Goal: Transaction & Acquisition: Obtain resource

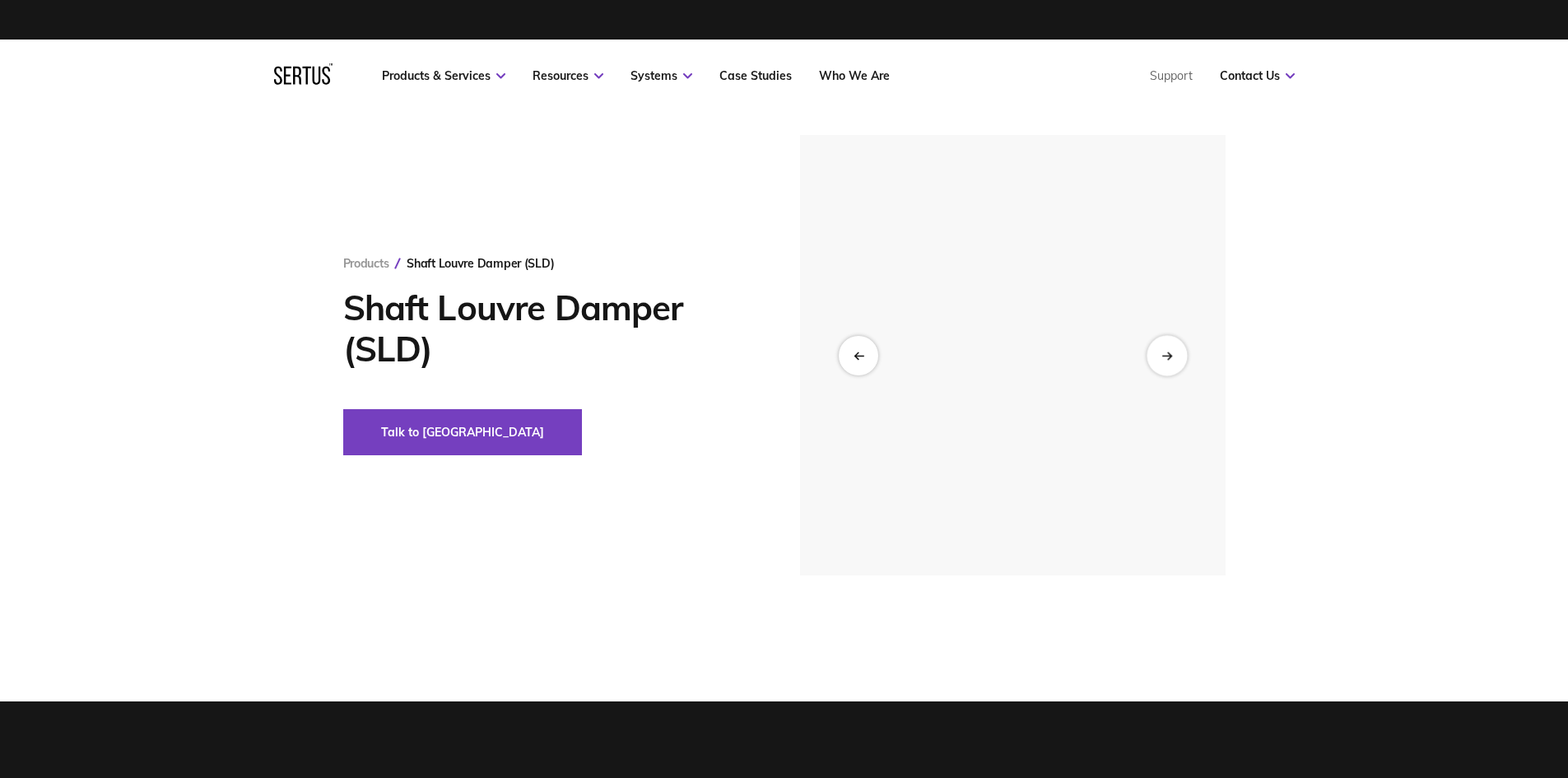
click at [1166, 361] on div at bounding box center [1167, 355] width 40 height 40
click at [1164, 356] on icon at bounding box center [1167, 355] width 10 height 9
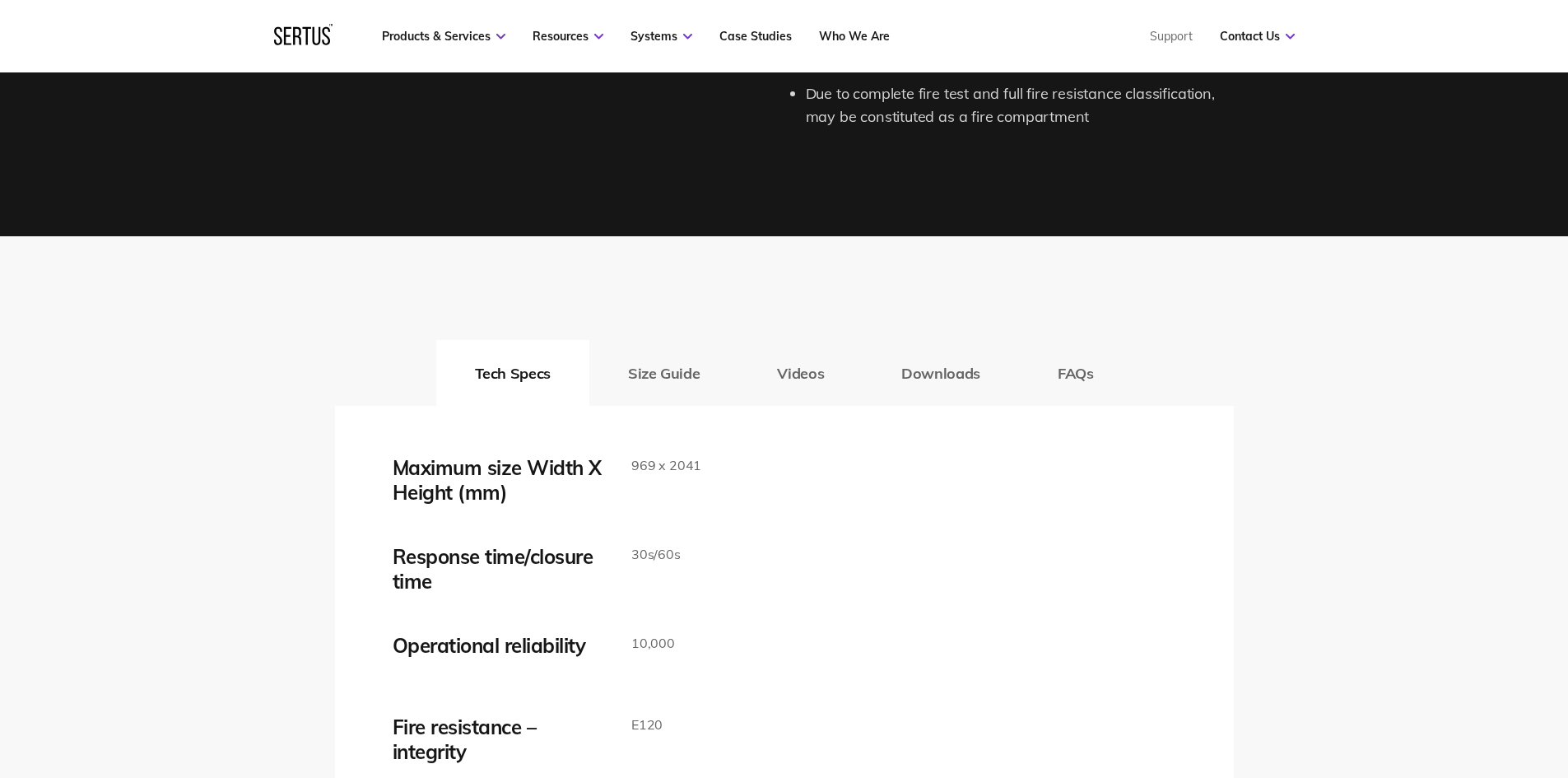
scroll to position [2551, 0]
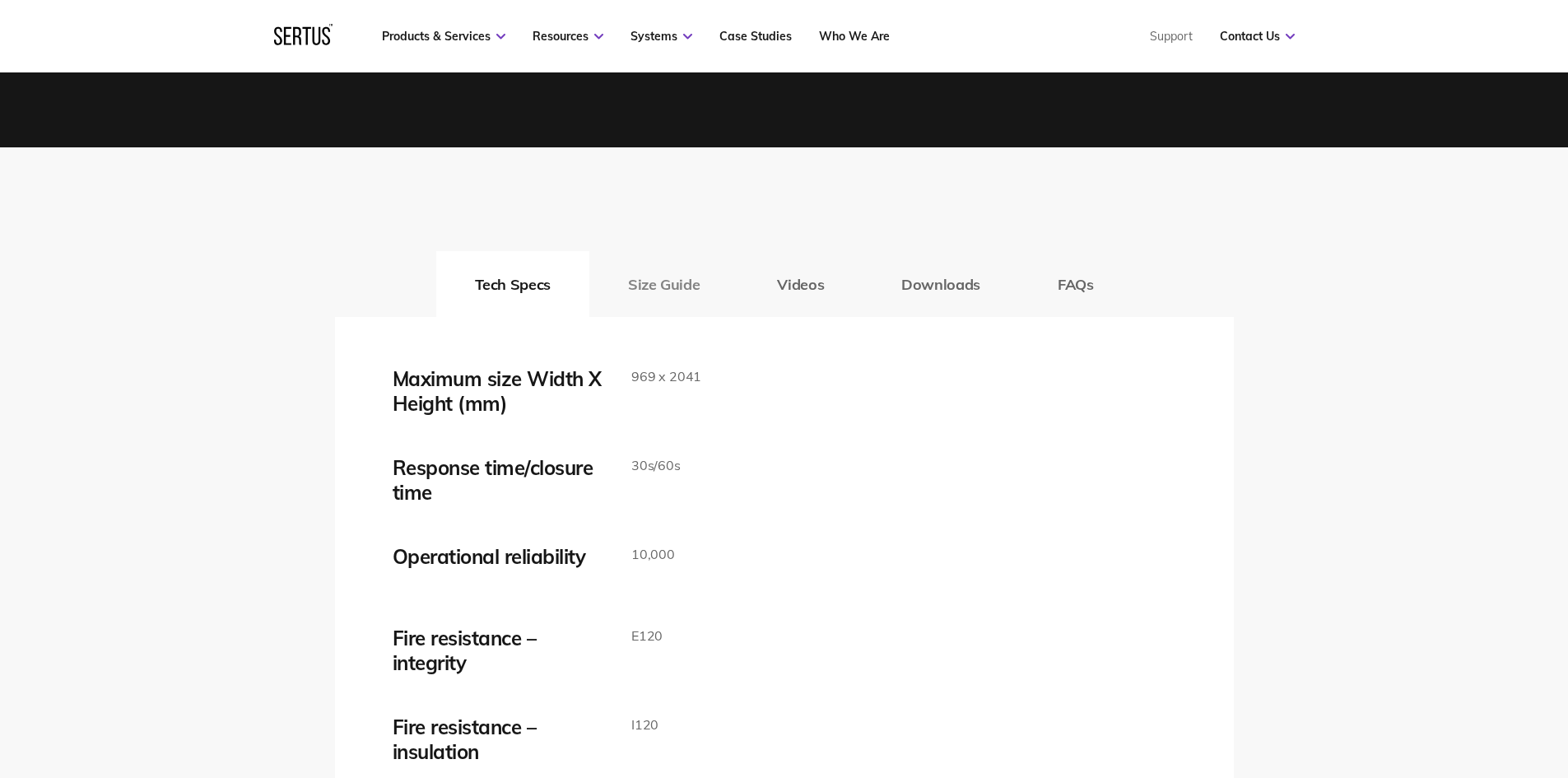
click at [661, 283] on button "Size Guide" at bounding box center [663, 283] width 149 height 66
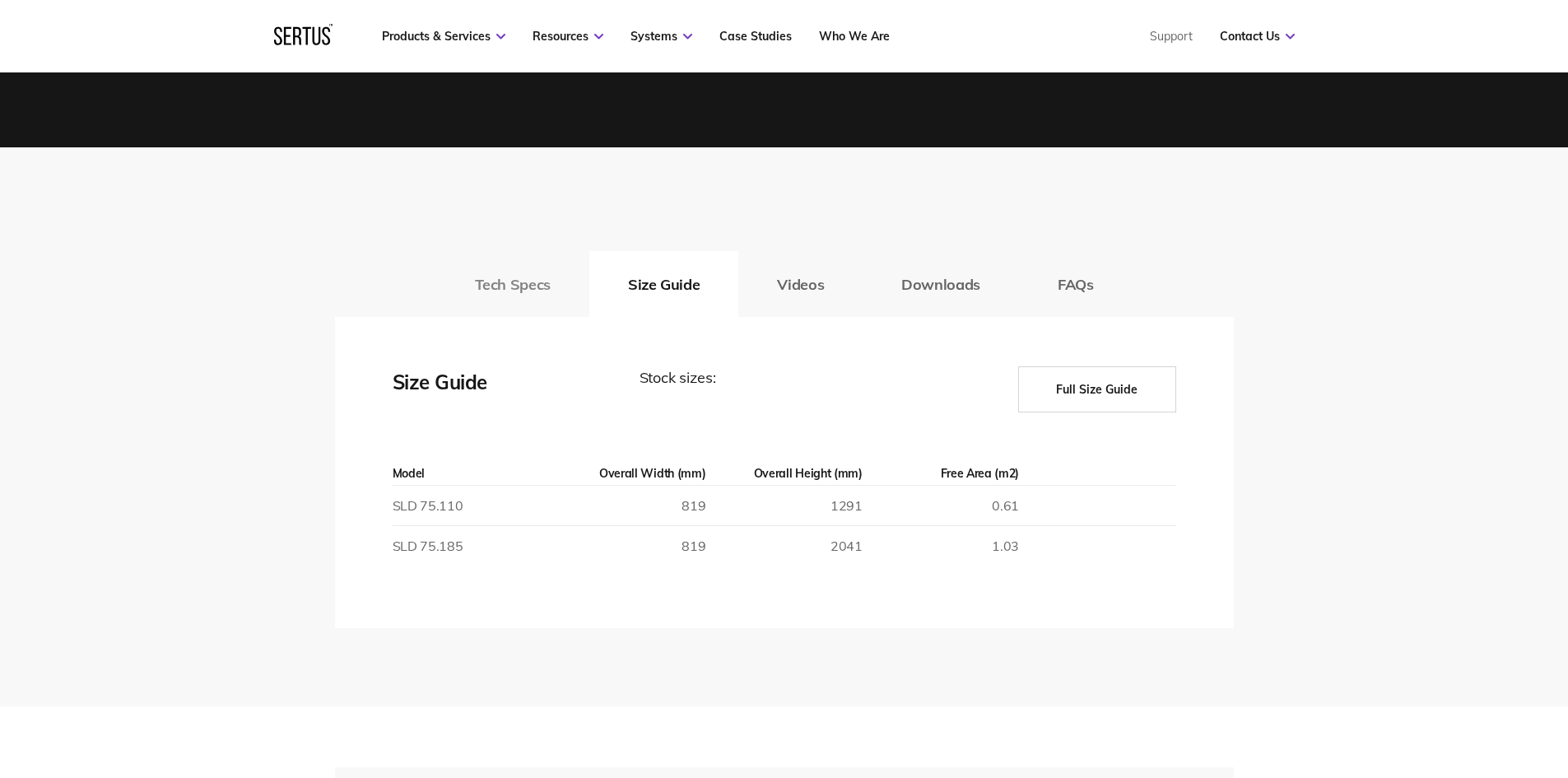
click at [522, 277] on button "Tech Specs" at bounding box center [513, 283] width 153 height 66
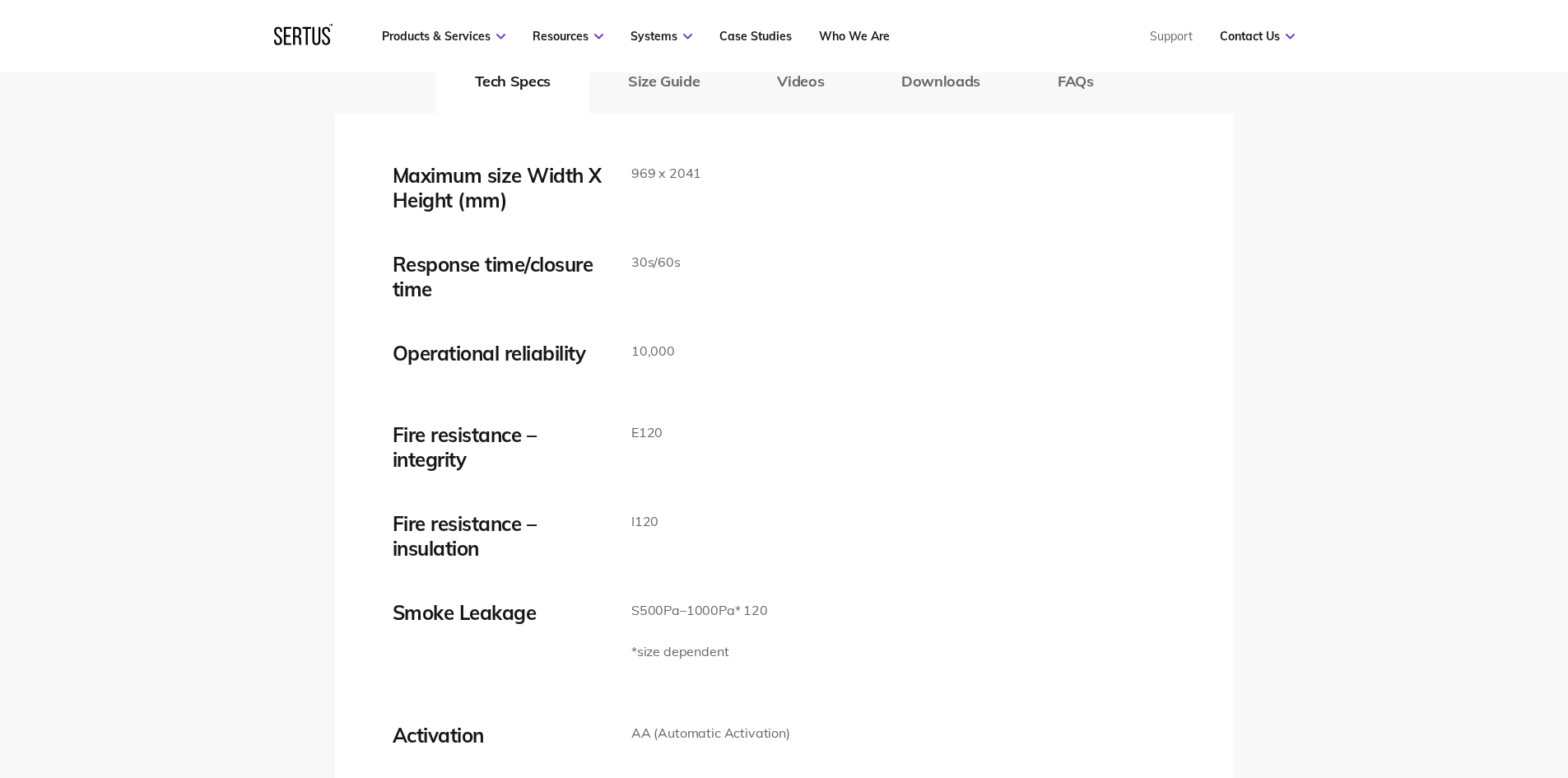
scroll to position [2715, 0]
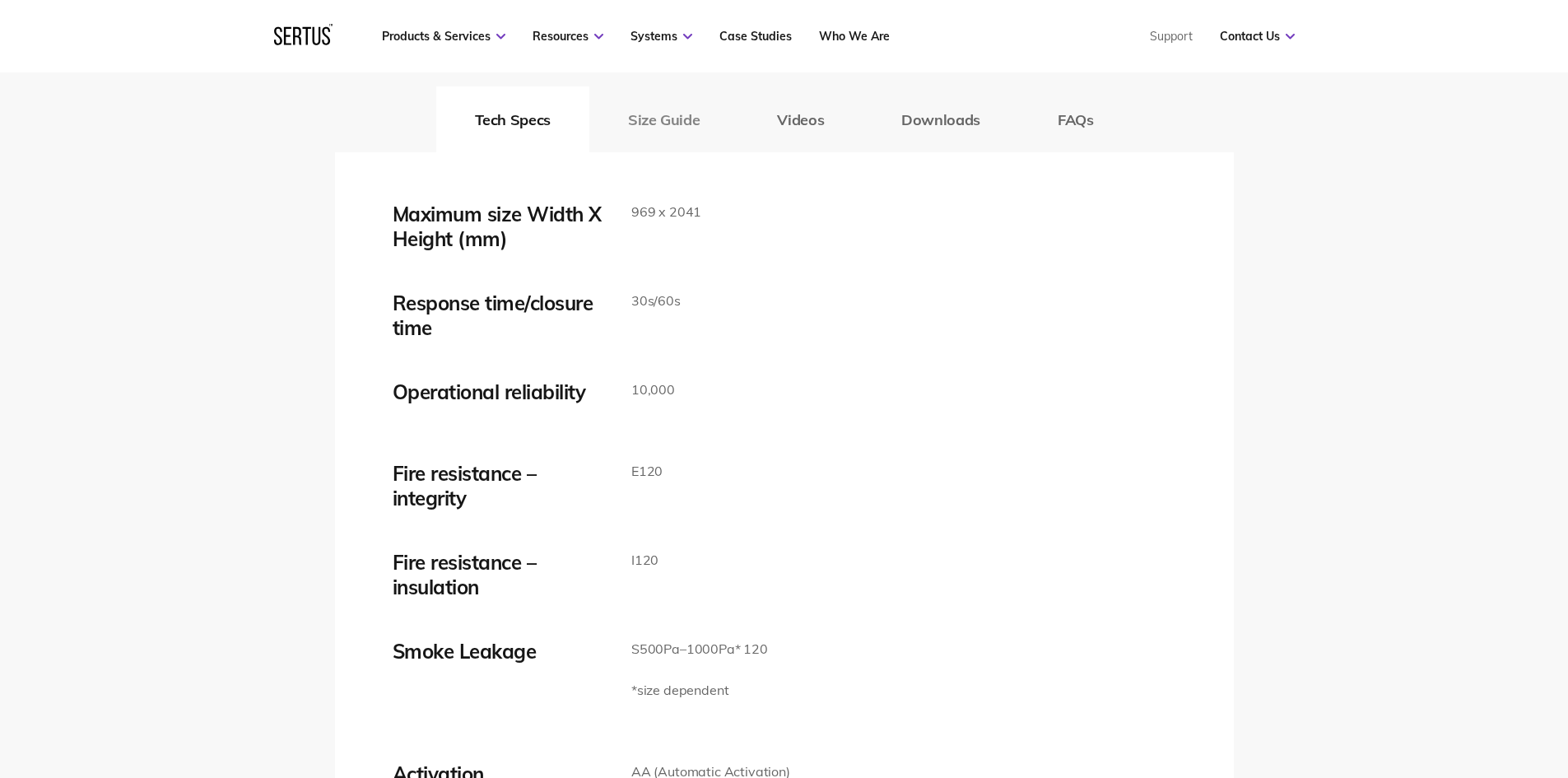
click at [642, 130] on button "Size Guide" at bounding box center [663, 119] width 149 height 66
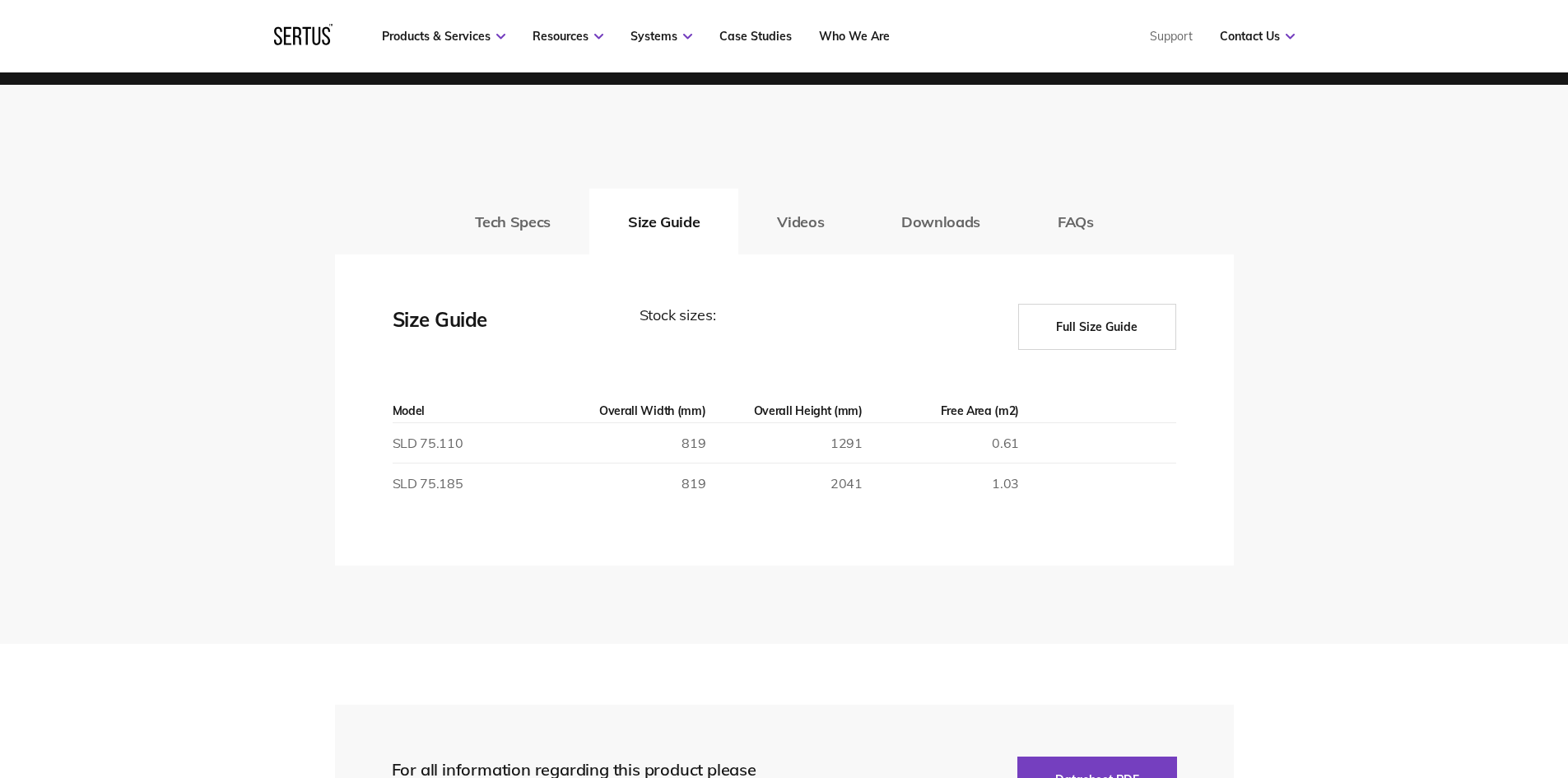
scroll to position [2551, 0]
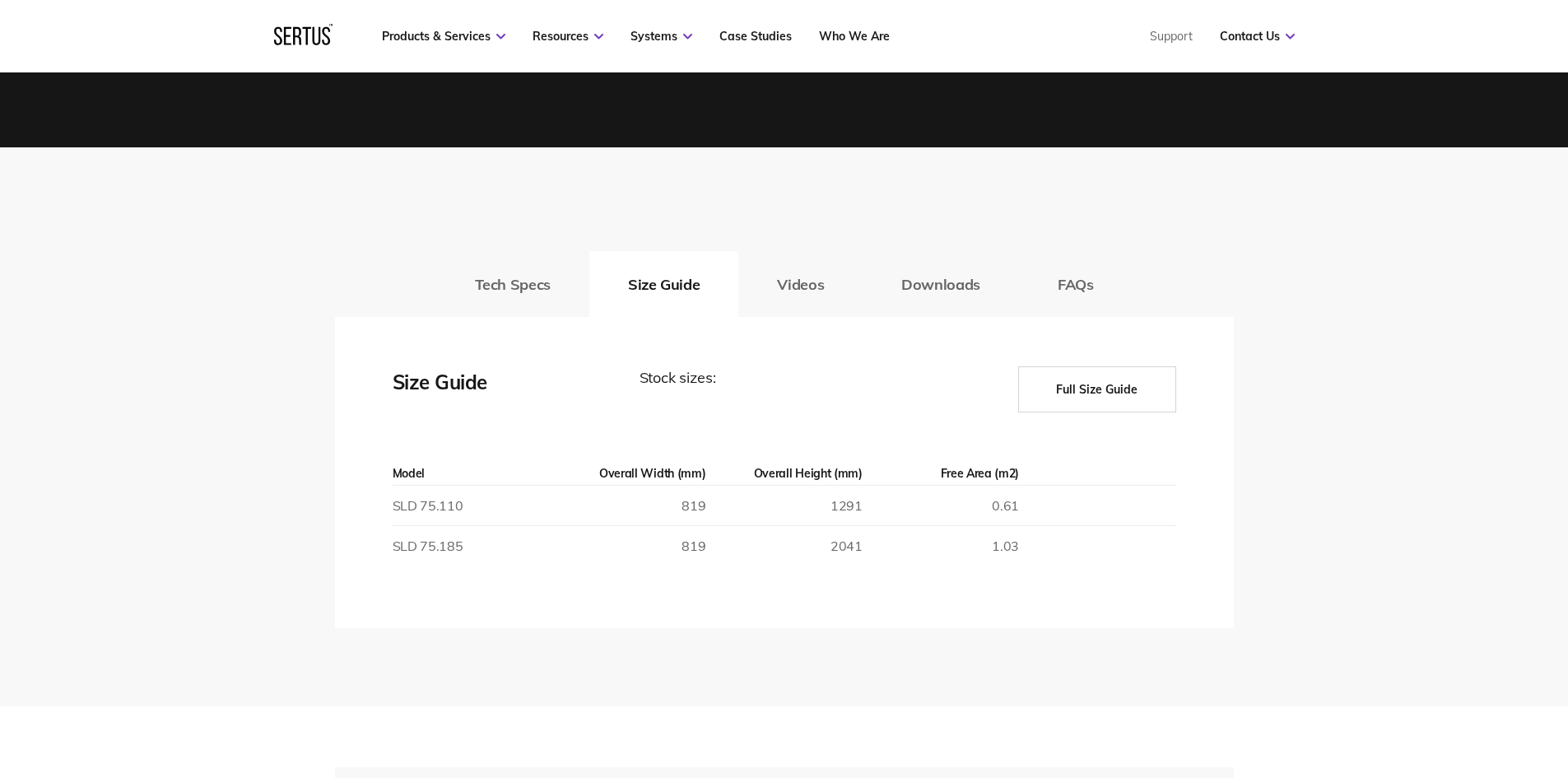
click at [1369, 349] on div "Tech Specs Size Guide Videos Downloads FAQs Maximum size Width X Height (mm) 96…" at bounding box center [784, 427] width 1568 height 559
click at [1125, 383] on button "Full Size Guide" at bounding box center [1097, 389] width 158 height 46
click at [1077, 386] on button "Full Size Guide" at bounding box center [1097, 389] width 158 height 46
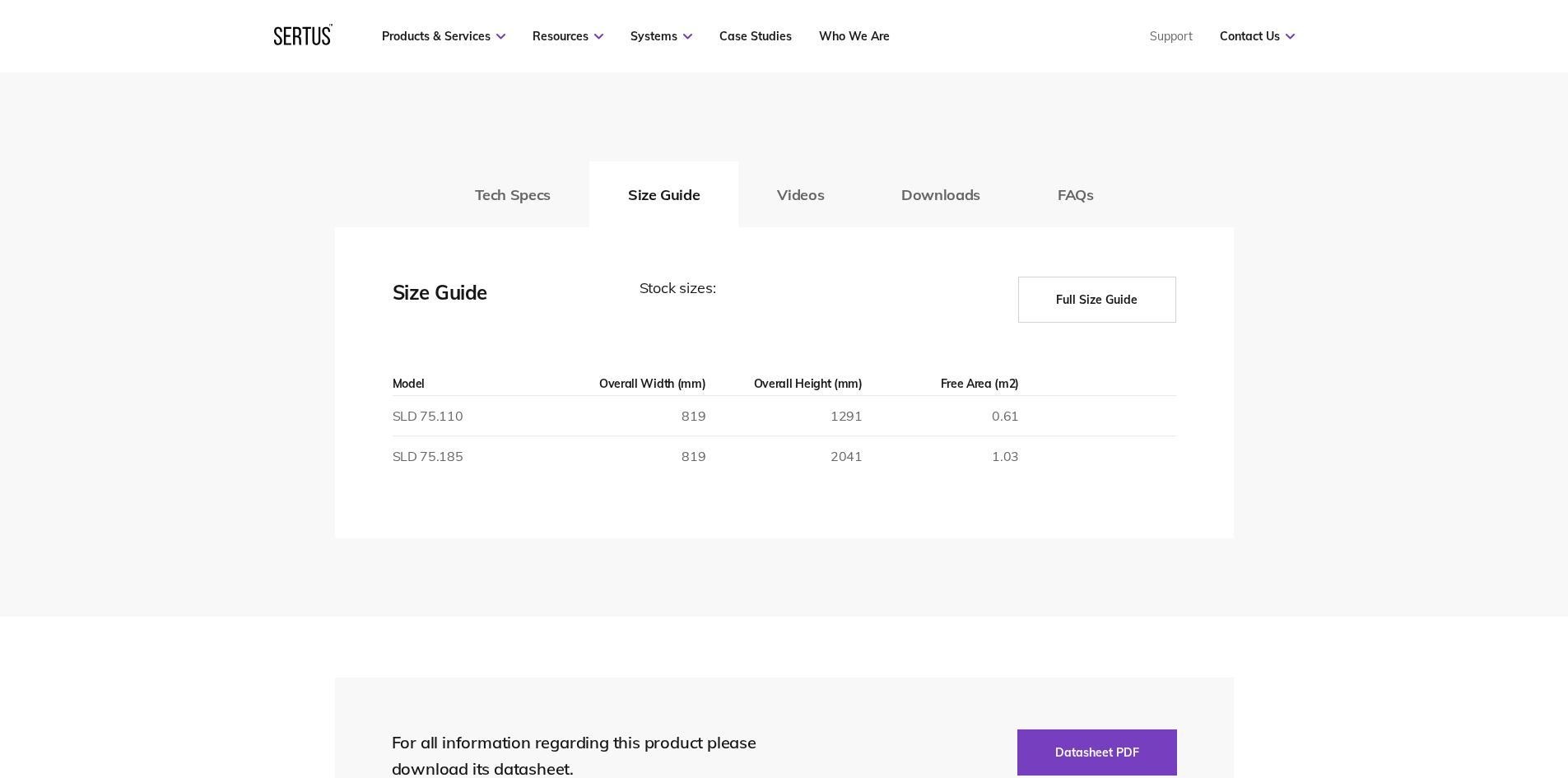
scroll to position [2633, 0]
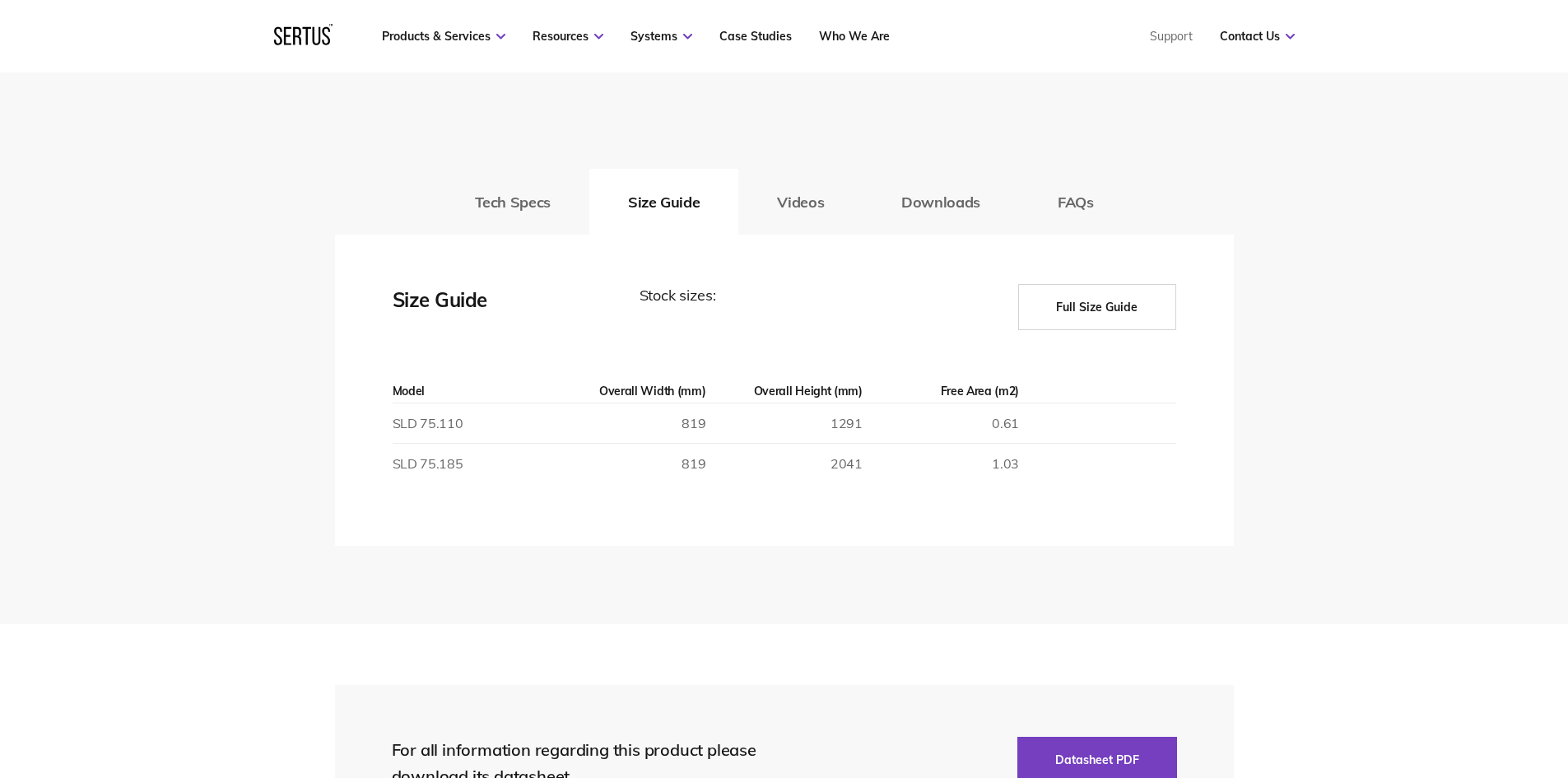
click at [1078, 311] on button "Full Size Guide" at bounding box center [1097, 307] width 158 height 46
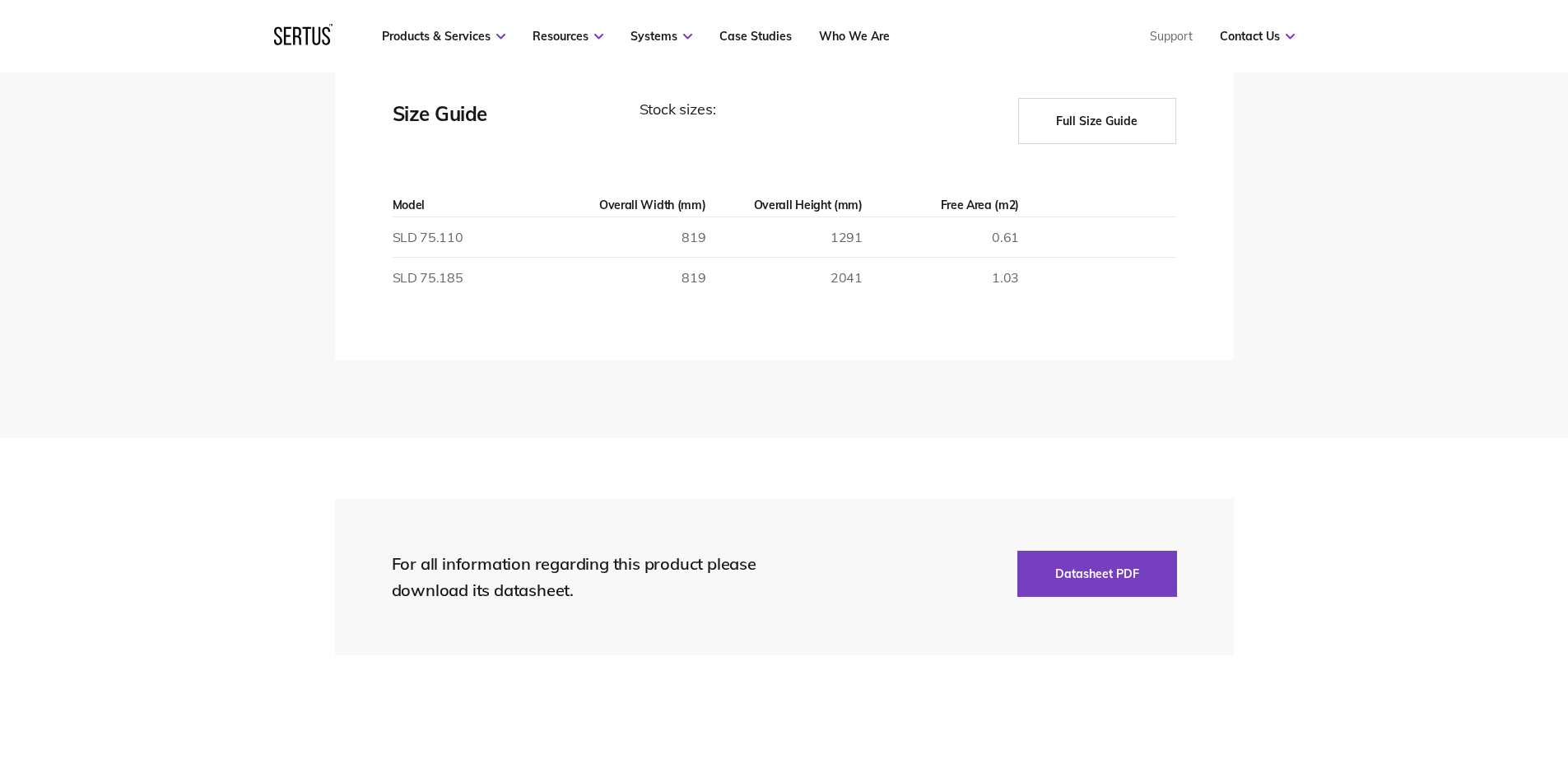
scroll to position [2798, 0]
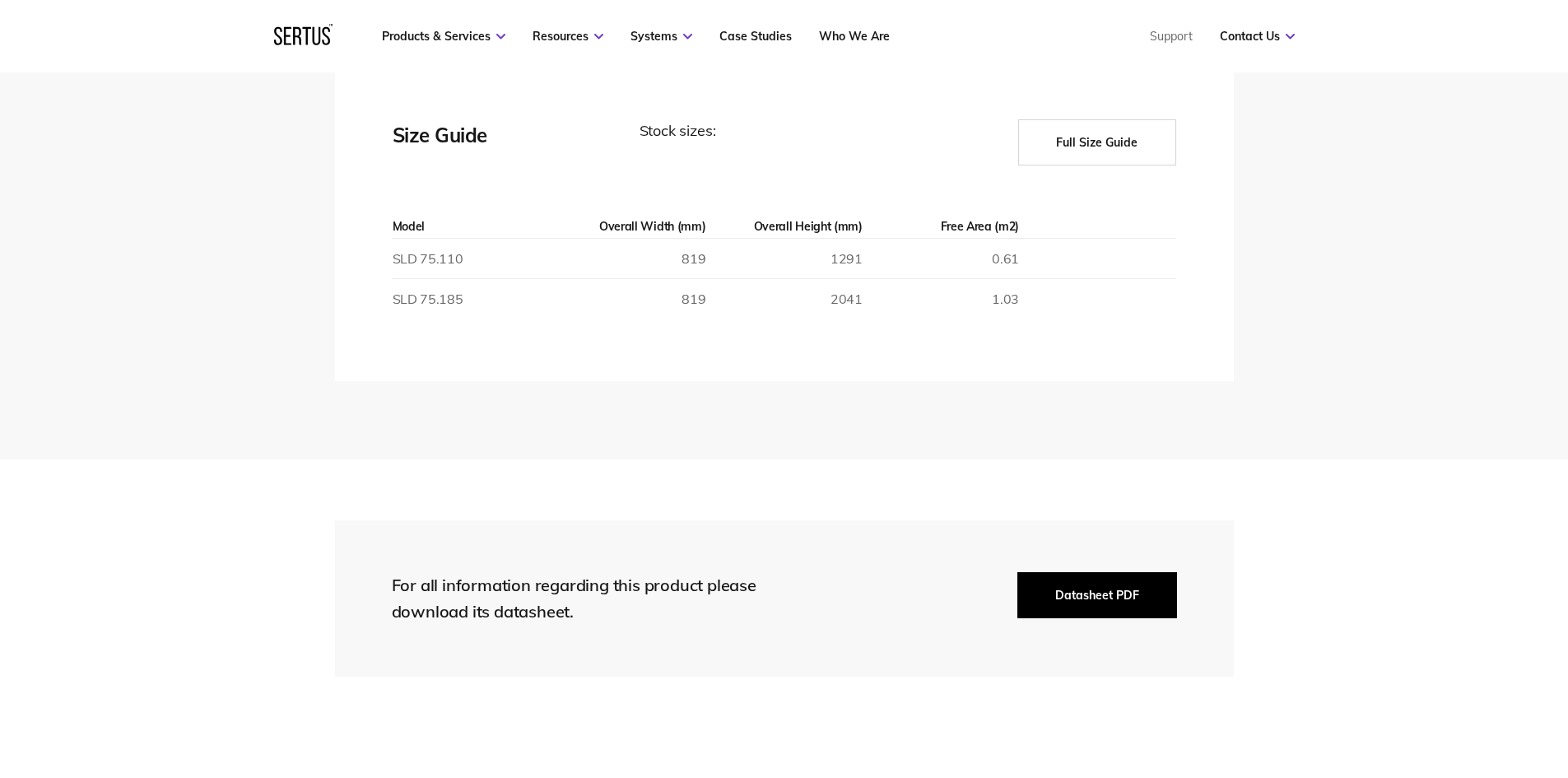
click at [1084, 598] on button "Datasheet PDF" at bounding box center [1097, 595] width 160 height 46
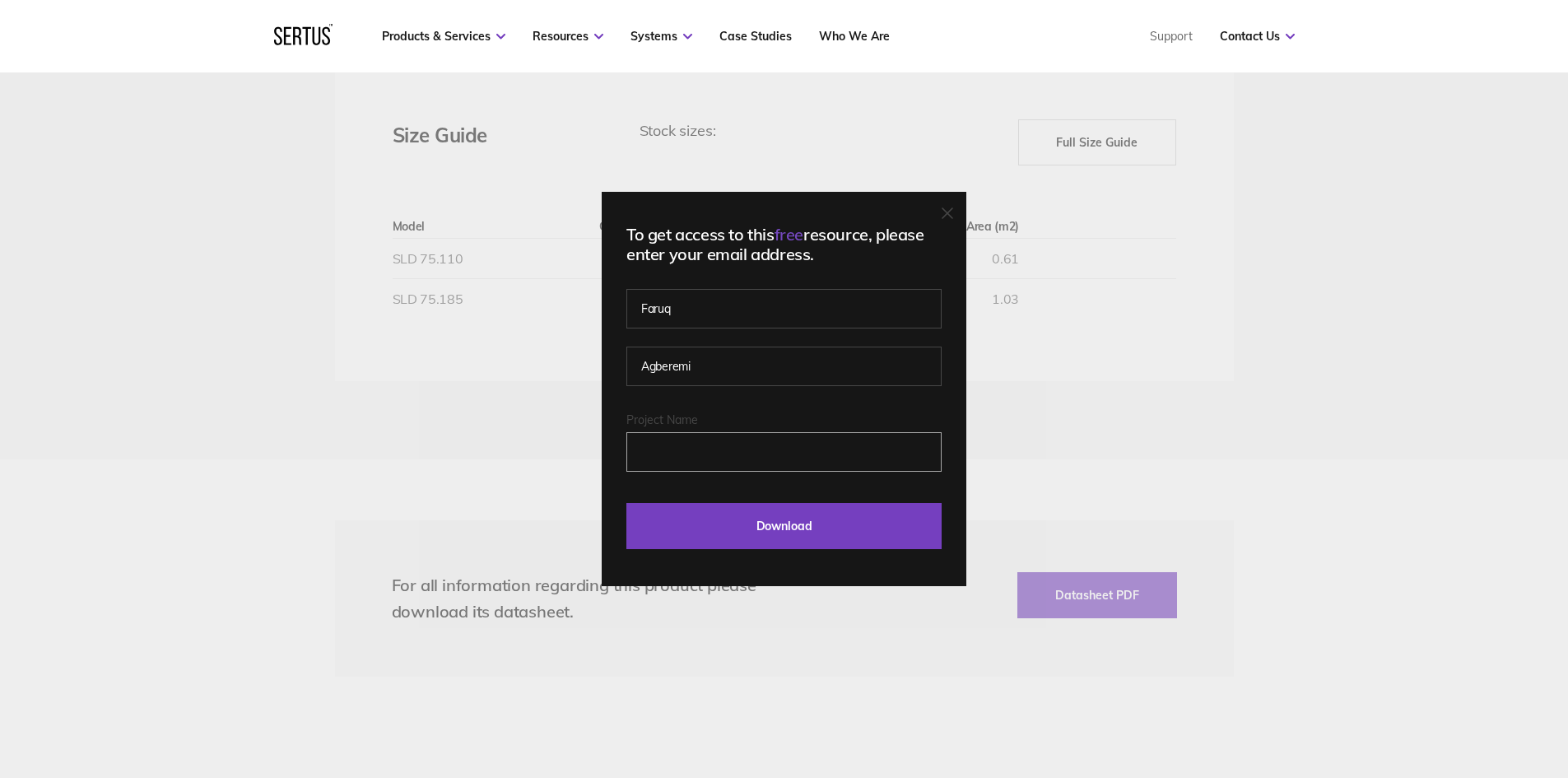
click at [721, 452] on input "Project Name" at bounding box center [784, 452] width 315 height 40
type input "[GEOGRAPHIC_DATA]"
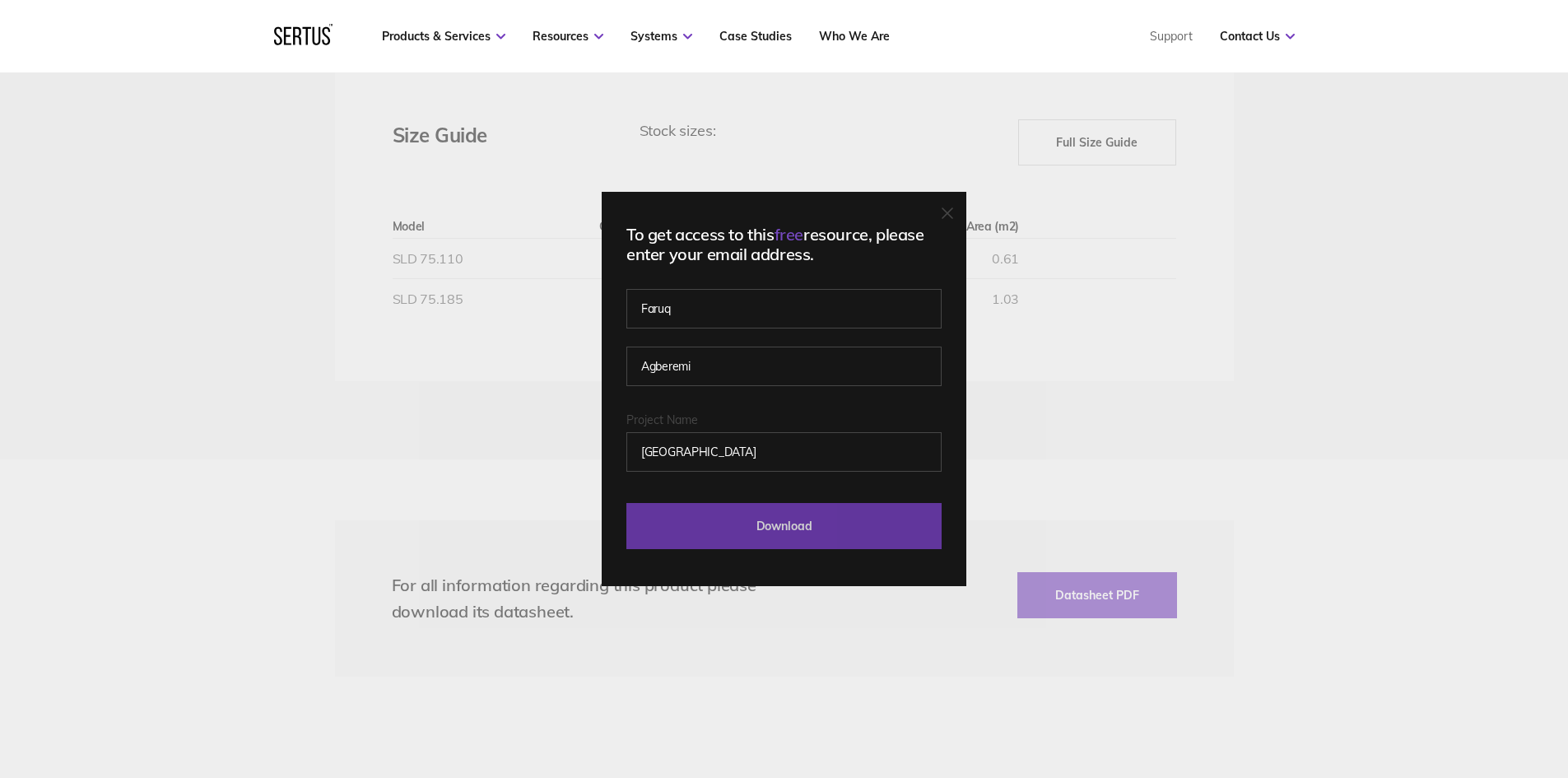
click at [760, 526] on input "Download" at bounding box center [784, 526] width 315 height 46
